Goal: Find specific page/section: Find specific page/section

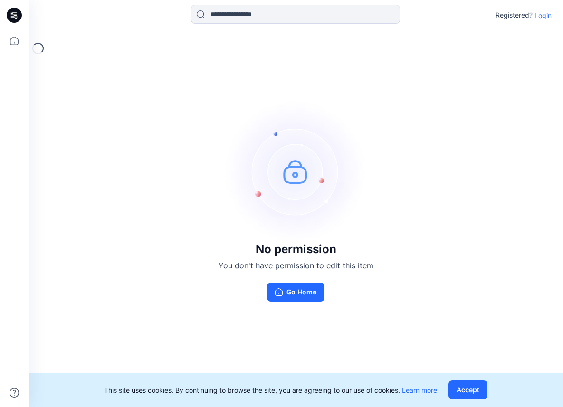
click at [542, 16] on p "Login" at bounding box center [543, 15] width 17 height 10
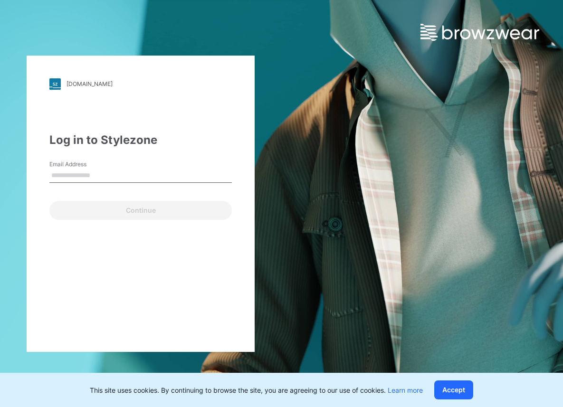
drag, startPoint x: 137, startPoint y: 180, endPoint x: 137, endPoint y: 172, distance: 7.6
click at [137, 179] on input "Email Address" at bounding box center [140, 176] width 183 height 14
type input "**********"
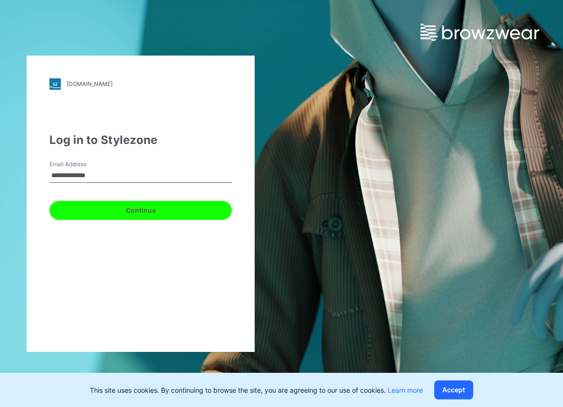
click at [97, 213] on button "Continue" at bounding box center [140, 210] width 183 height 19
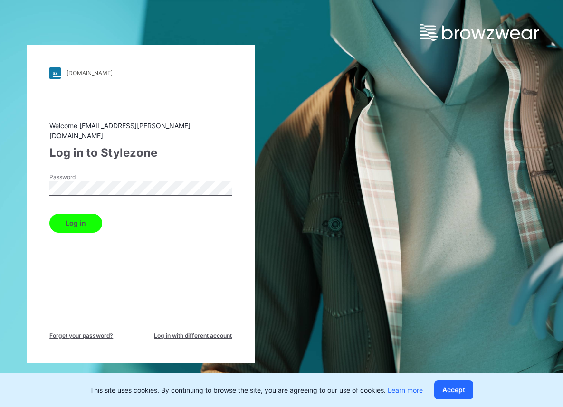
click at [49, 214] on button "Log in" at bounding box center [75, 223] width 53 height 19
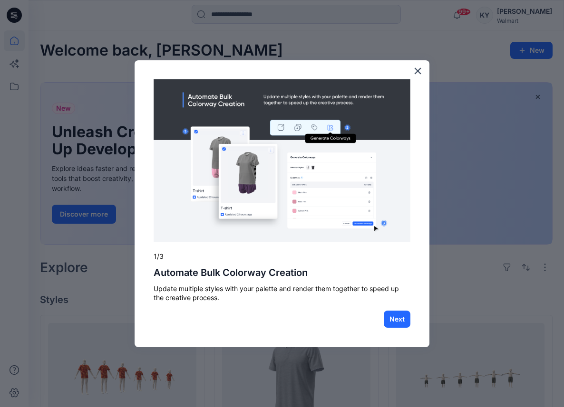
click at [416, 69] on button "×" at bounding box center [417, 70] width 9 height 15
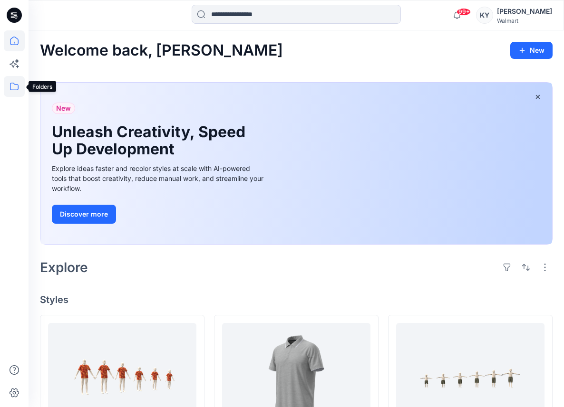
click at [16, 88] on icon at bounding box center [14, 86] width 21 height 21
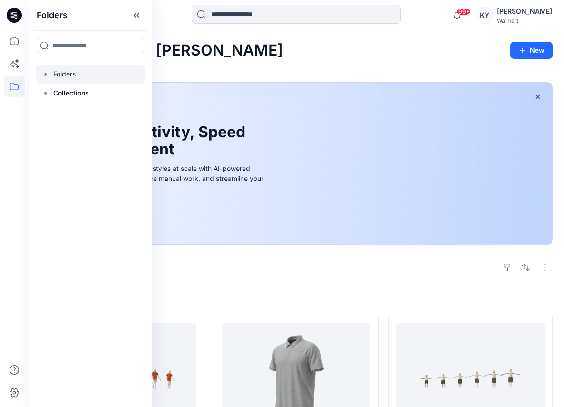
click at [78, 71] on div at bounding box center [90, 74] width 108 height 19
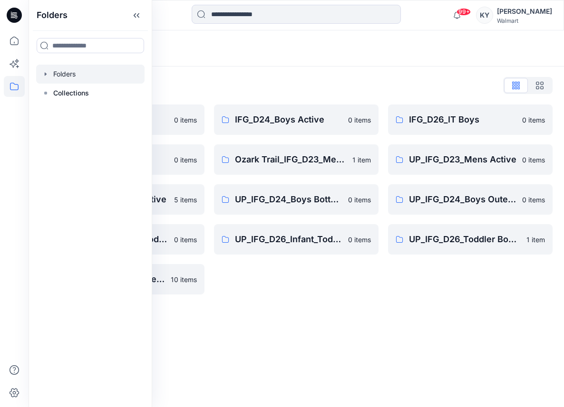
click at [215, 82] on div "Folders List" at bounding box center [296, 85] width 513 height 15
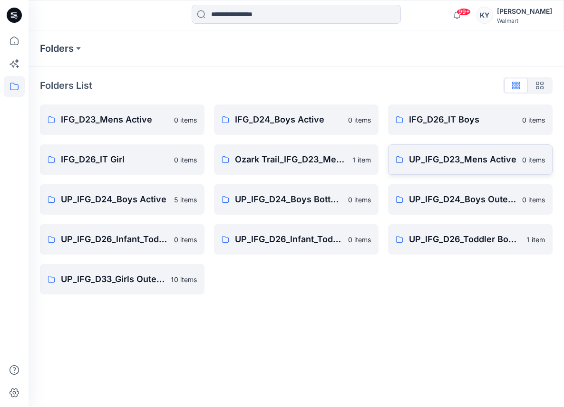
click at [491, 162] on p "UP_IFG_D23_Mens Active" at bounding box center [462, 159] width 107 height 13
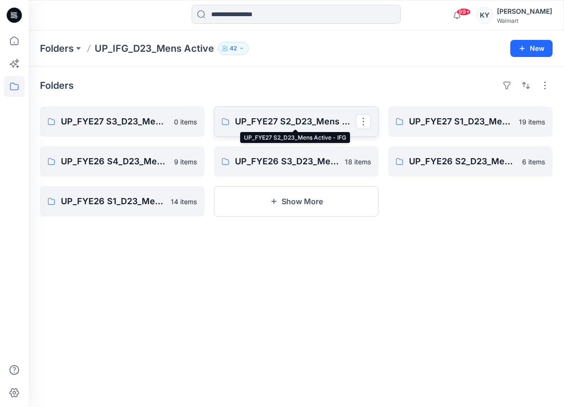
click at [303, 122] on p "UP_FYE27 S2_D23_Mens Active - IFG" at bounding box center [295, 121] width 121 height 13
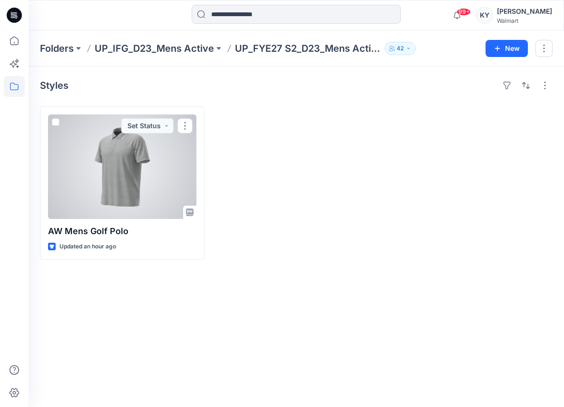
click at [117, 171] on div at bounding box center [122, 167] width 148 height 105
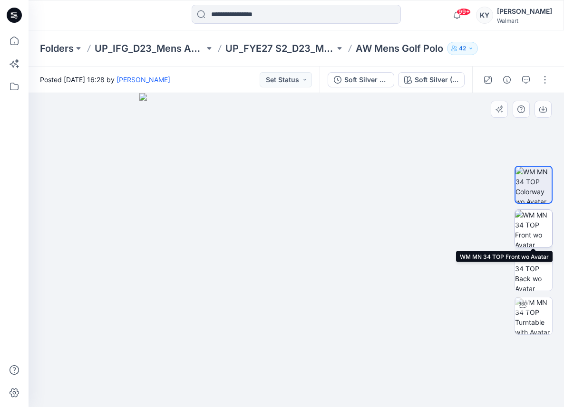
click at [534, 229] on img at bounding box center [533, 228] width 37 height 37
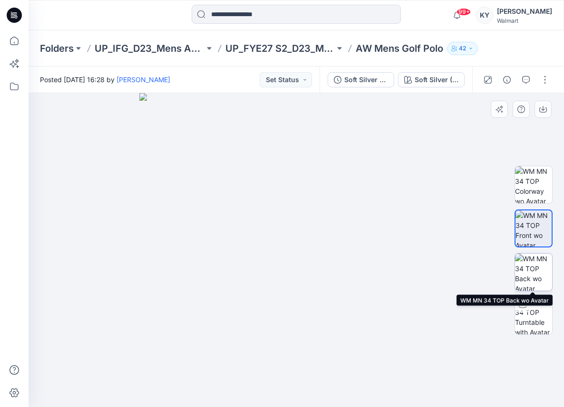
click at [534, 266] on img at bounding box center [533, 272] width 37 height 37
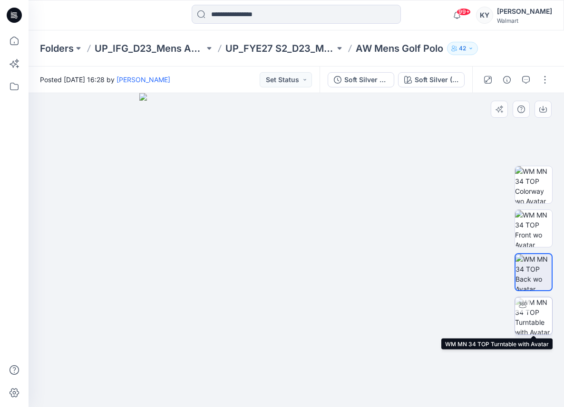
click at [531, 311] on img at bounding box center [533, 316] width 37 height 37
